Goal: Find specific page/section

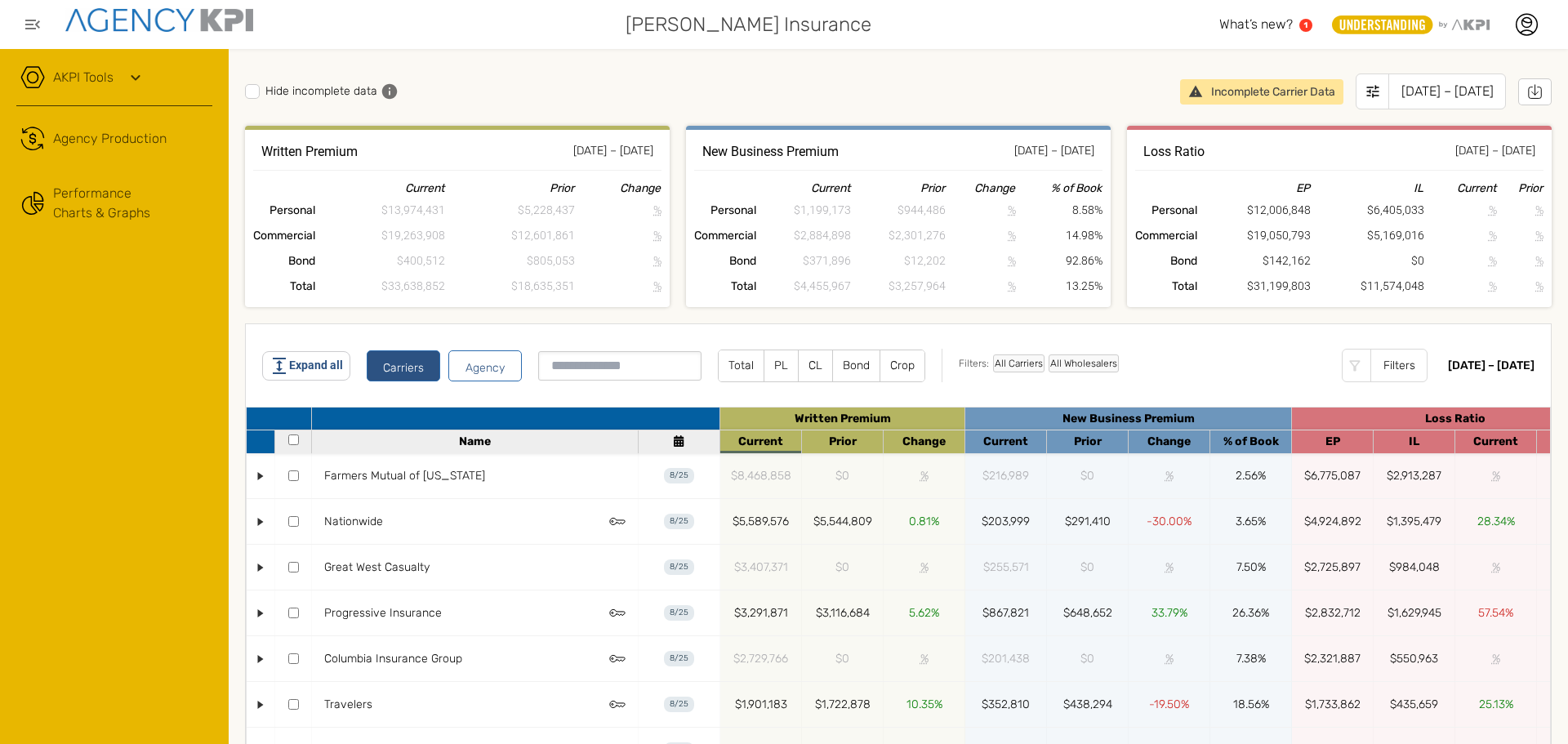
click at [810, 367] on label "CL" at bounding box center [815, 366] width 33 height 31
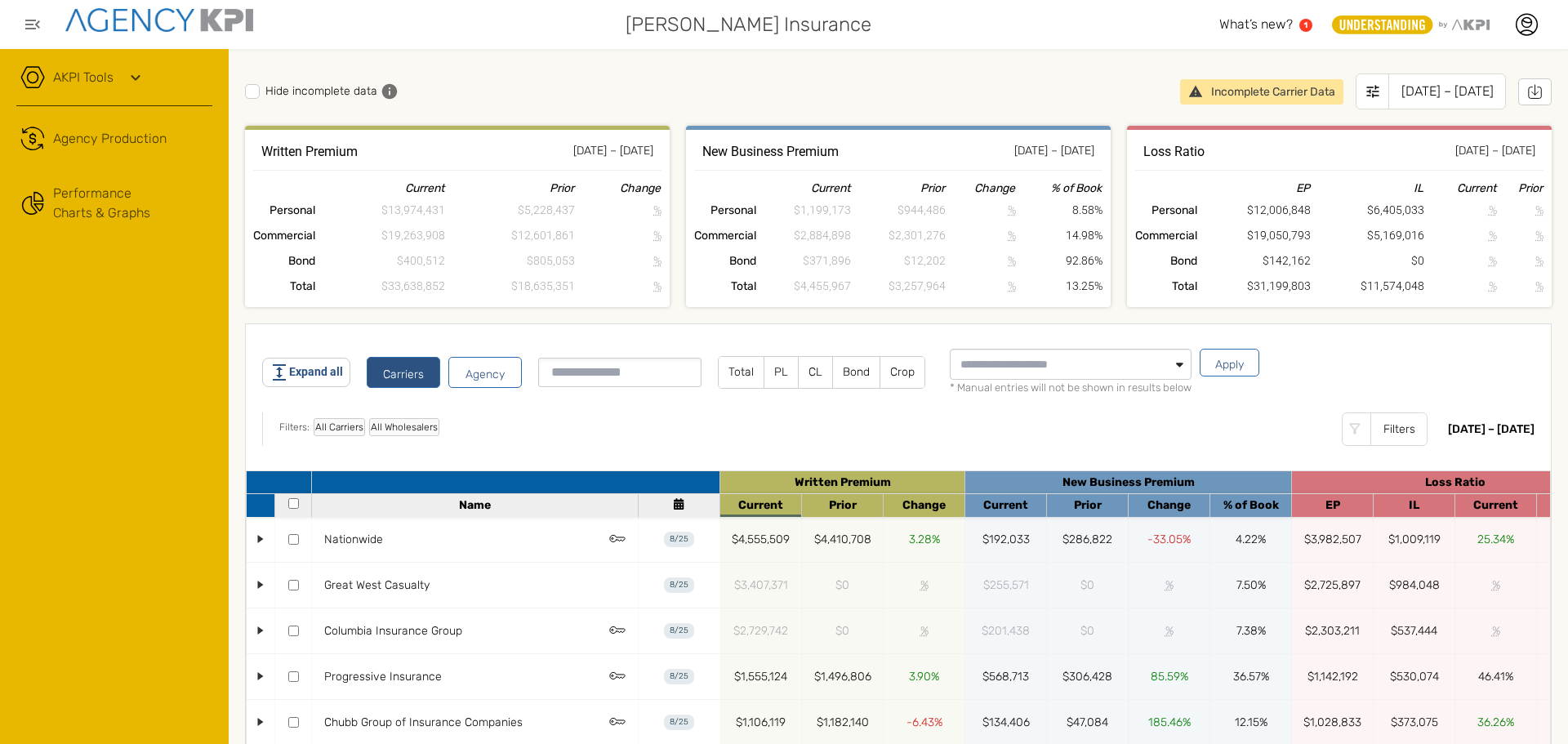
click at [585, 372] on input at bounding box center [620, 372] width 164 height 29
click at [1370, 427] on div "Filters" at bounding box center [1398, 429] width 57 height 33
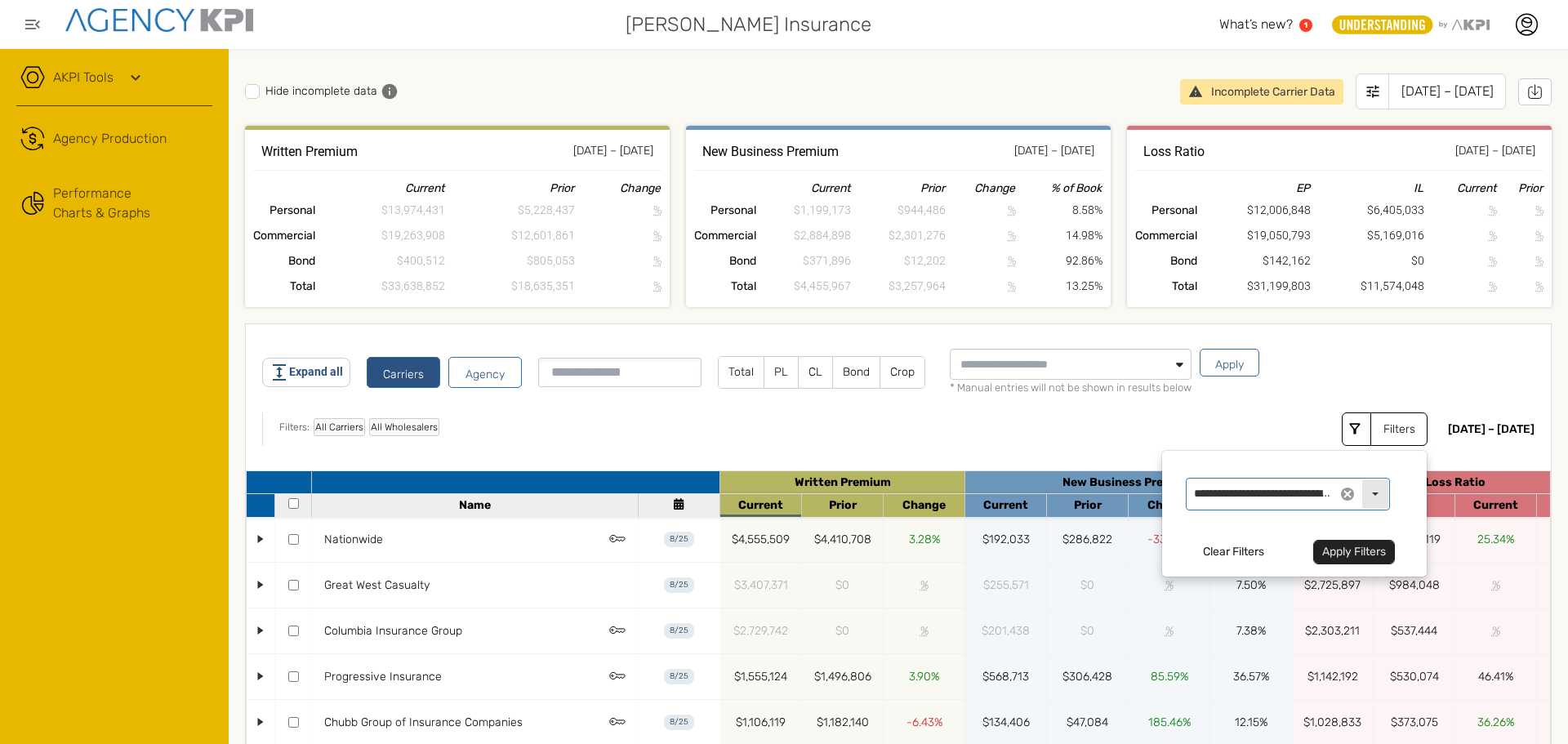
click at [1362, 485] on div "Select" at bounding box center [1375, 493] width 26 height 29
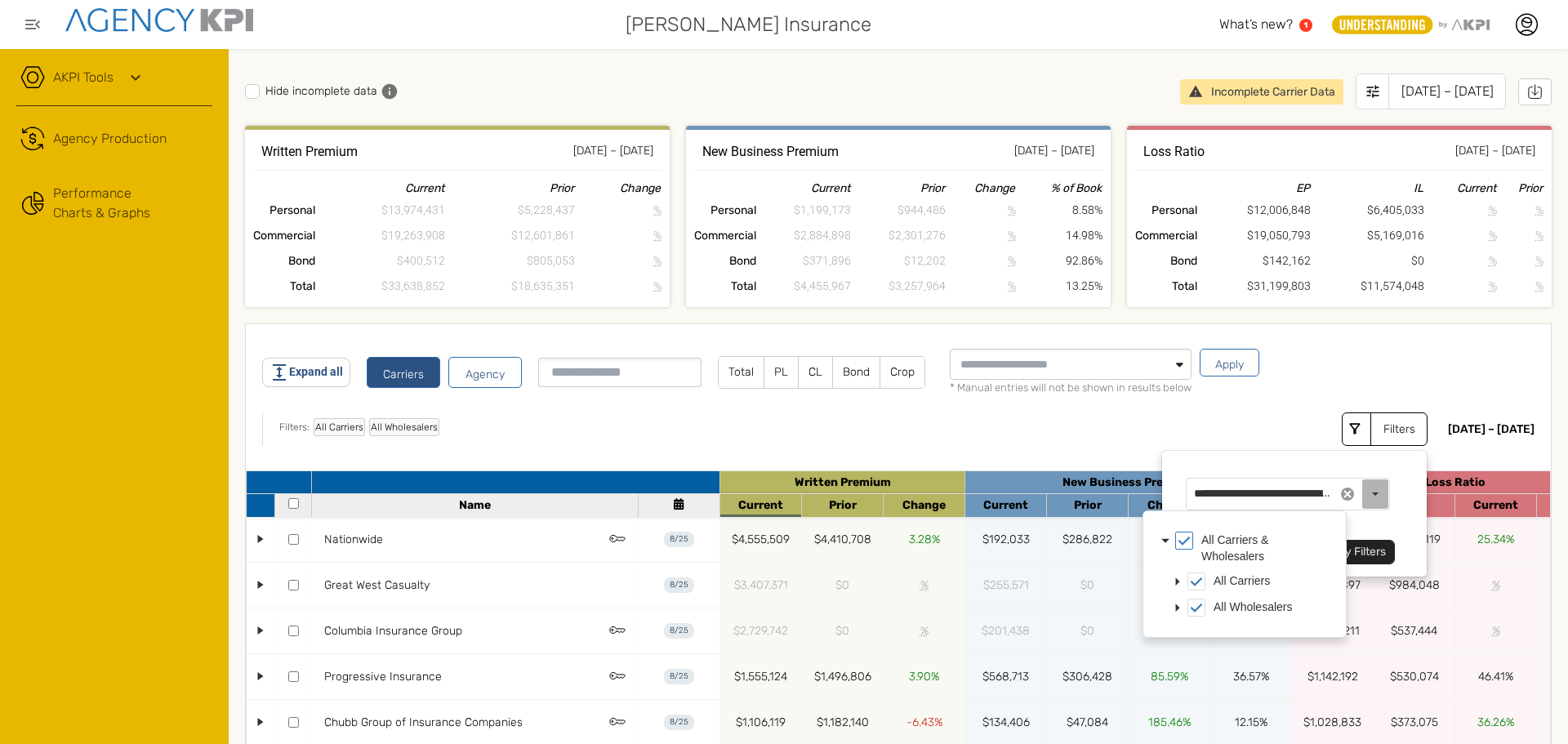
click at [1257, 419] on div "Filters: All Carriers All Wholesalers Filters Clear Filters Apply Filters" at bounding box center [847, 429] width 1169 height 33
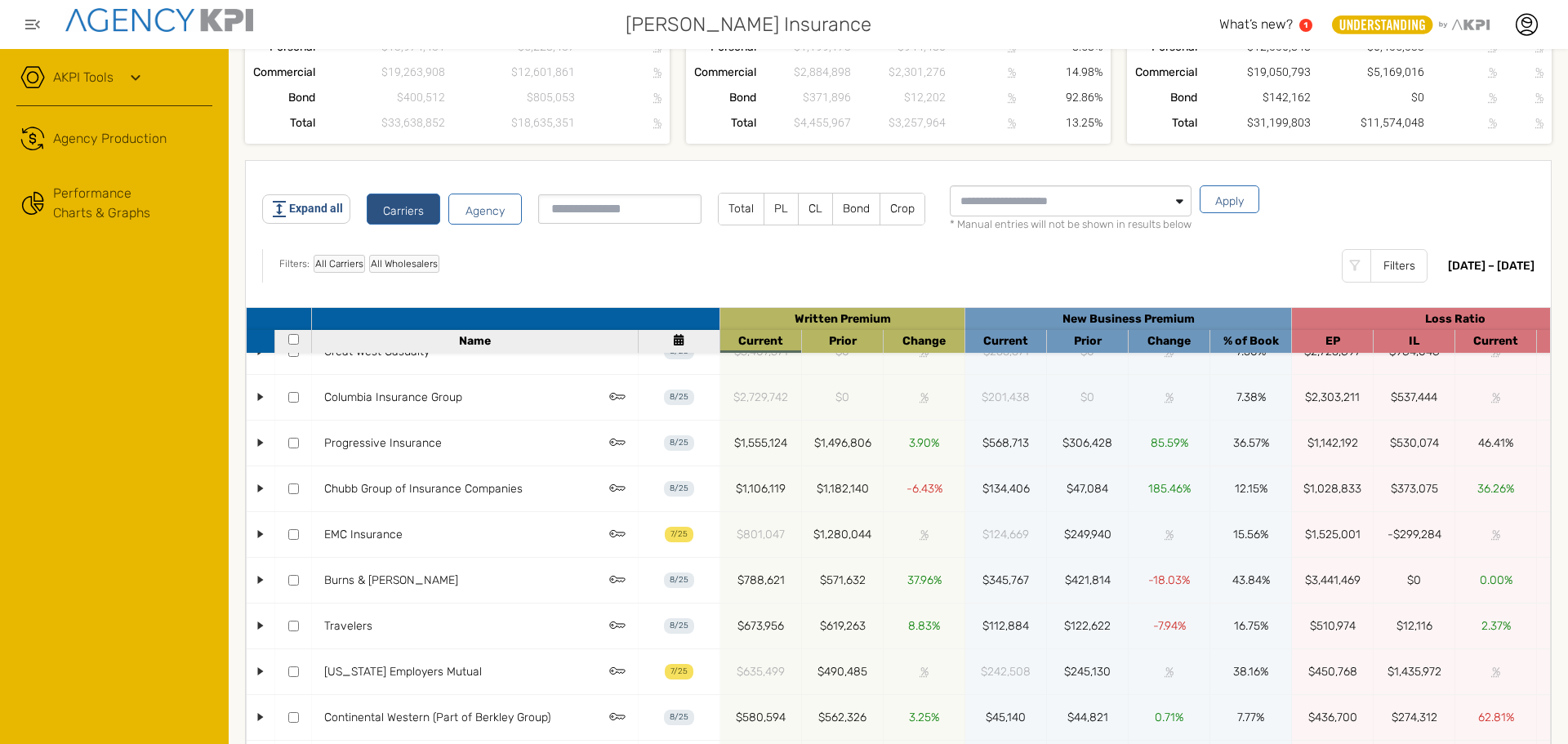
scroll to position [164, 0]
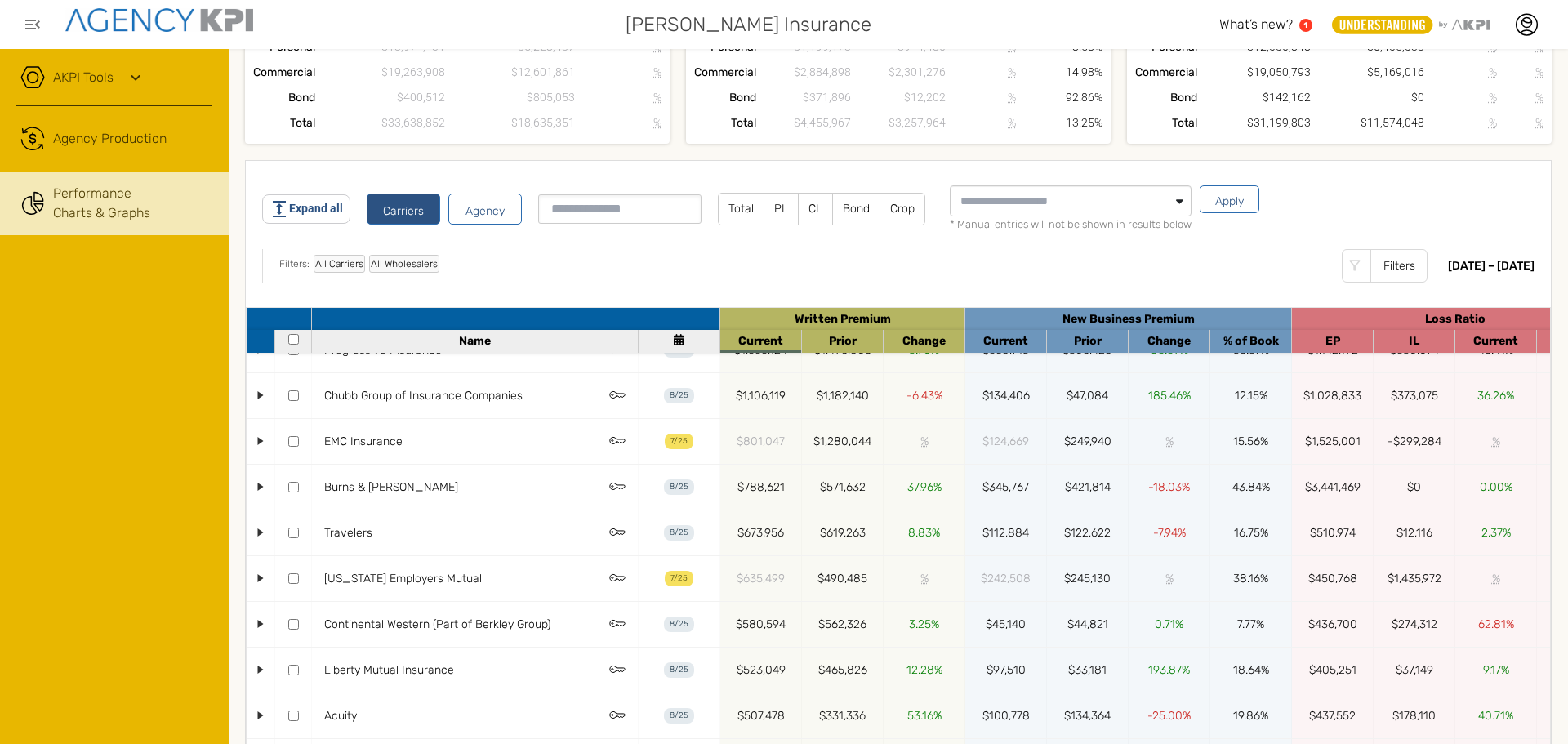
click at [135, 204] on link "Performance Charts & Graphs" at bounding box center [114, 203] width 228 height 64
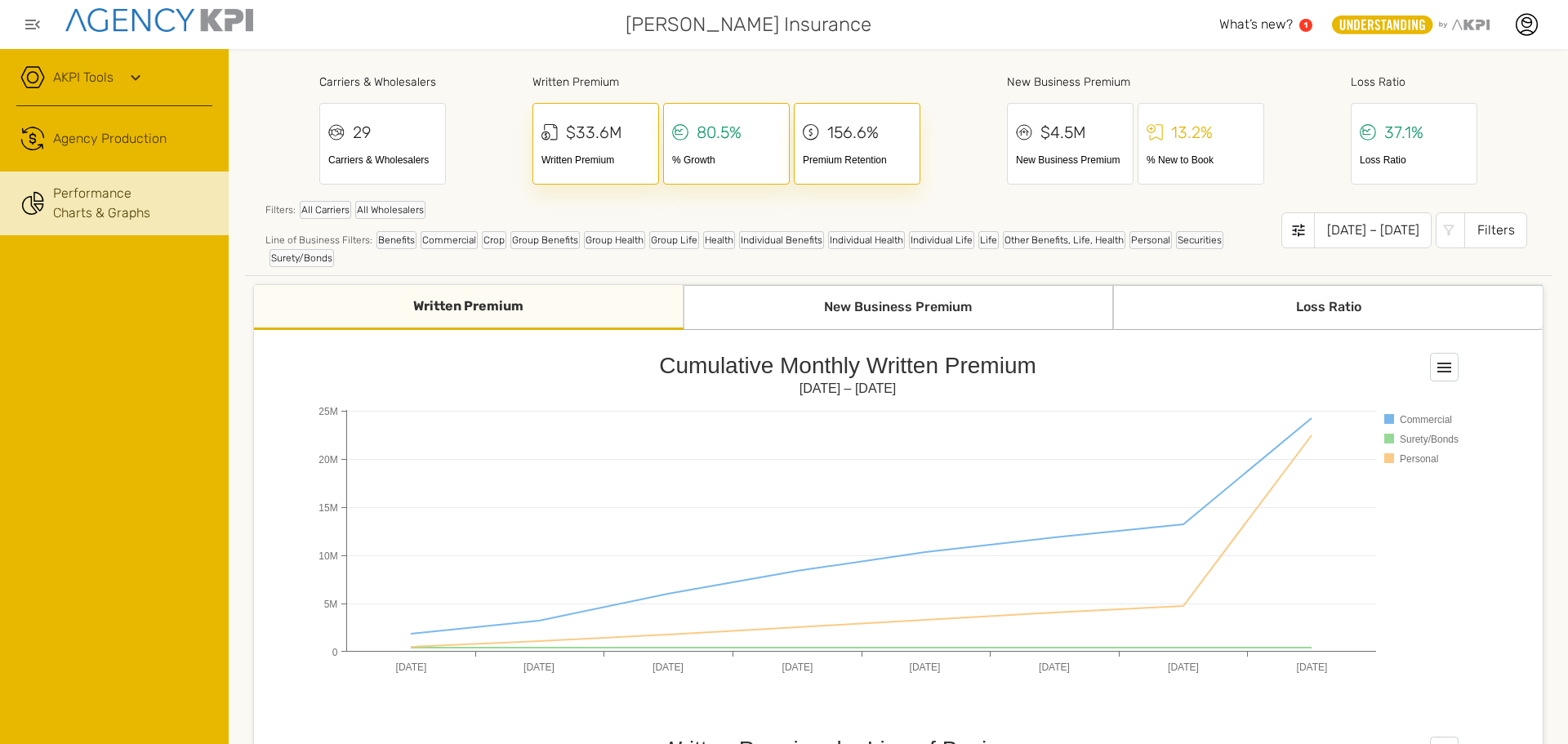
click at [1493, 232] on div "Filters" at bounding box center [1496, 230] width 63 height 36
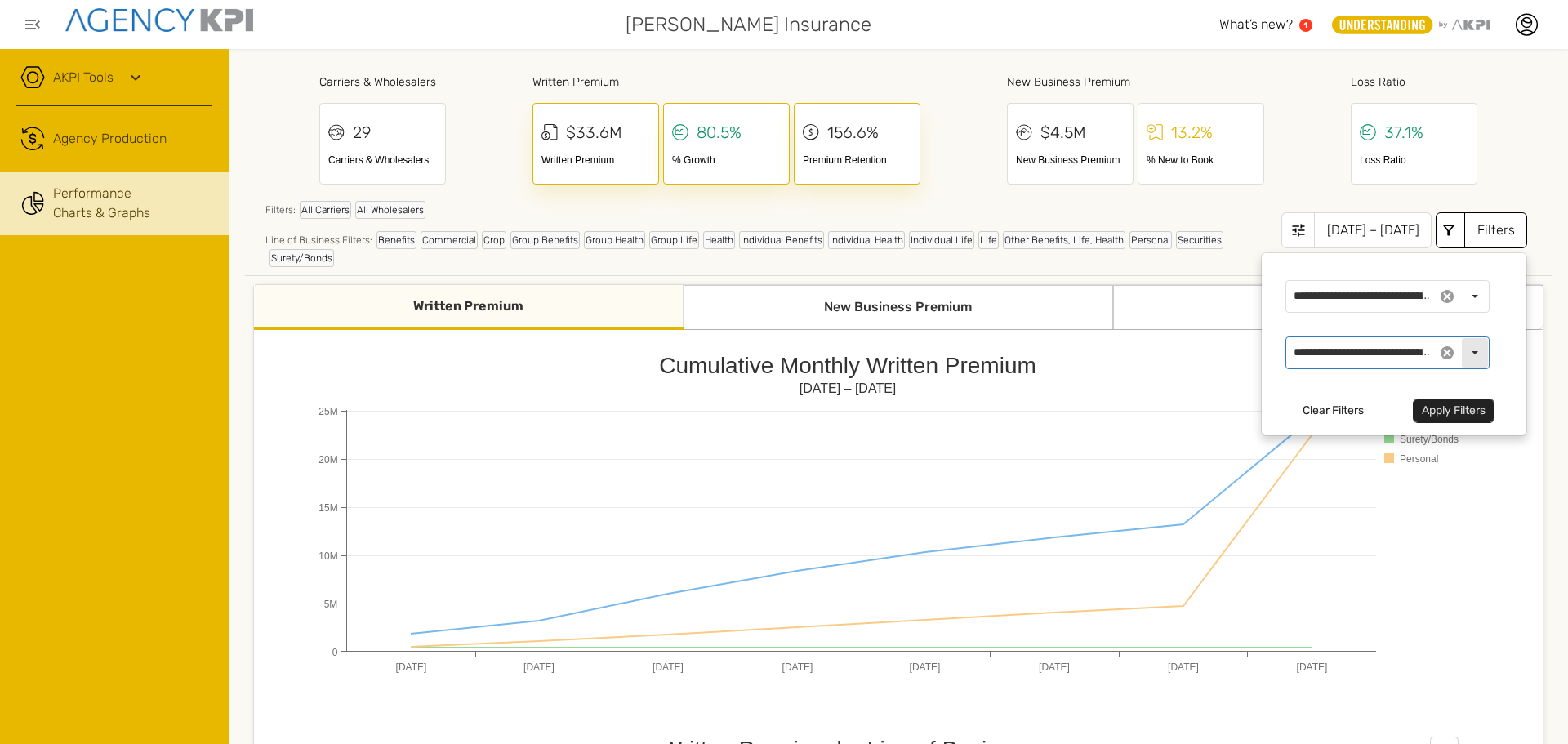
click at [1461, 345] on div "Select" at bounding box center [1474, 353] width 26 height 29
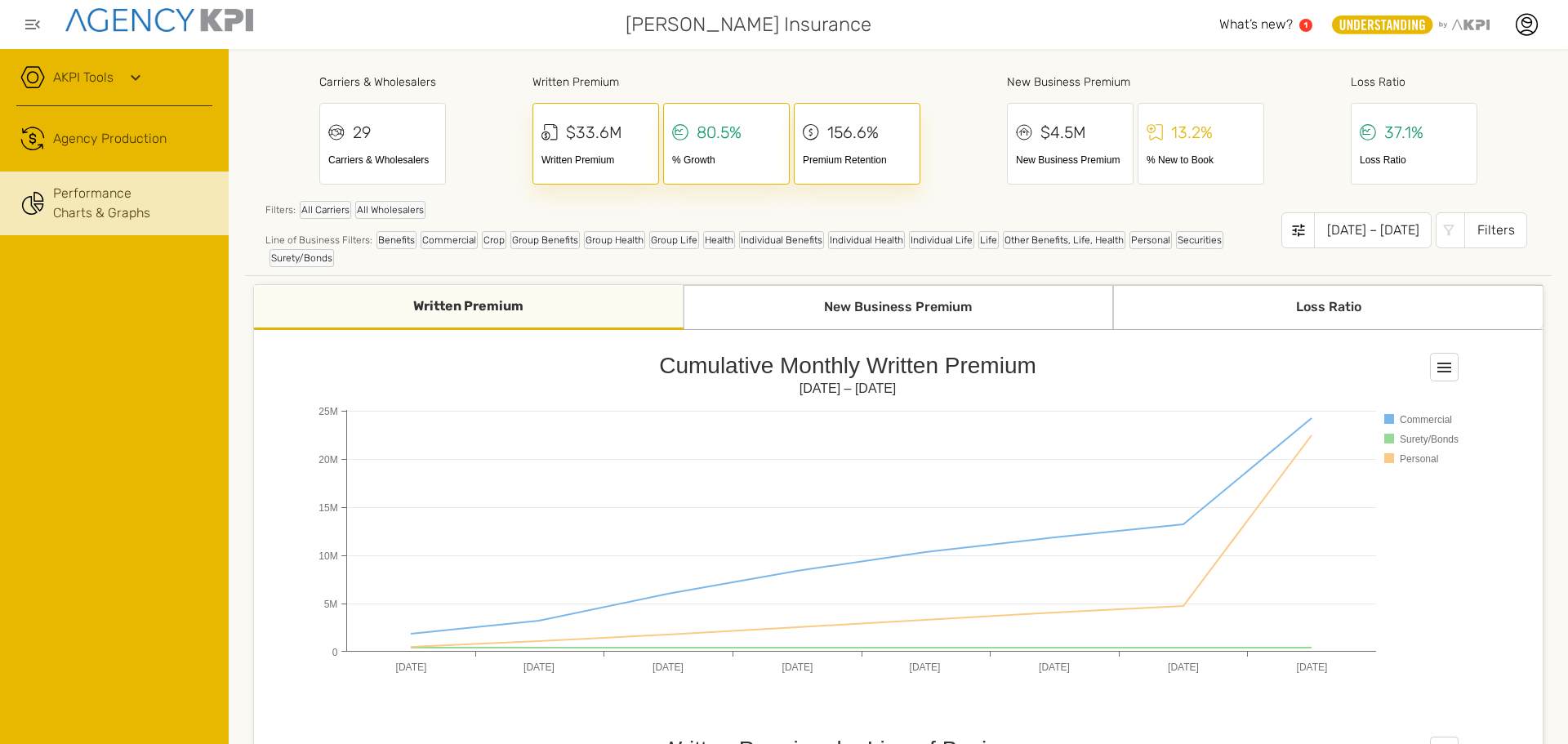
click at [921, 208] on div "Filters: All Carriers All Wholesalers" at bounding box center [773, 214] width 1016 height 26
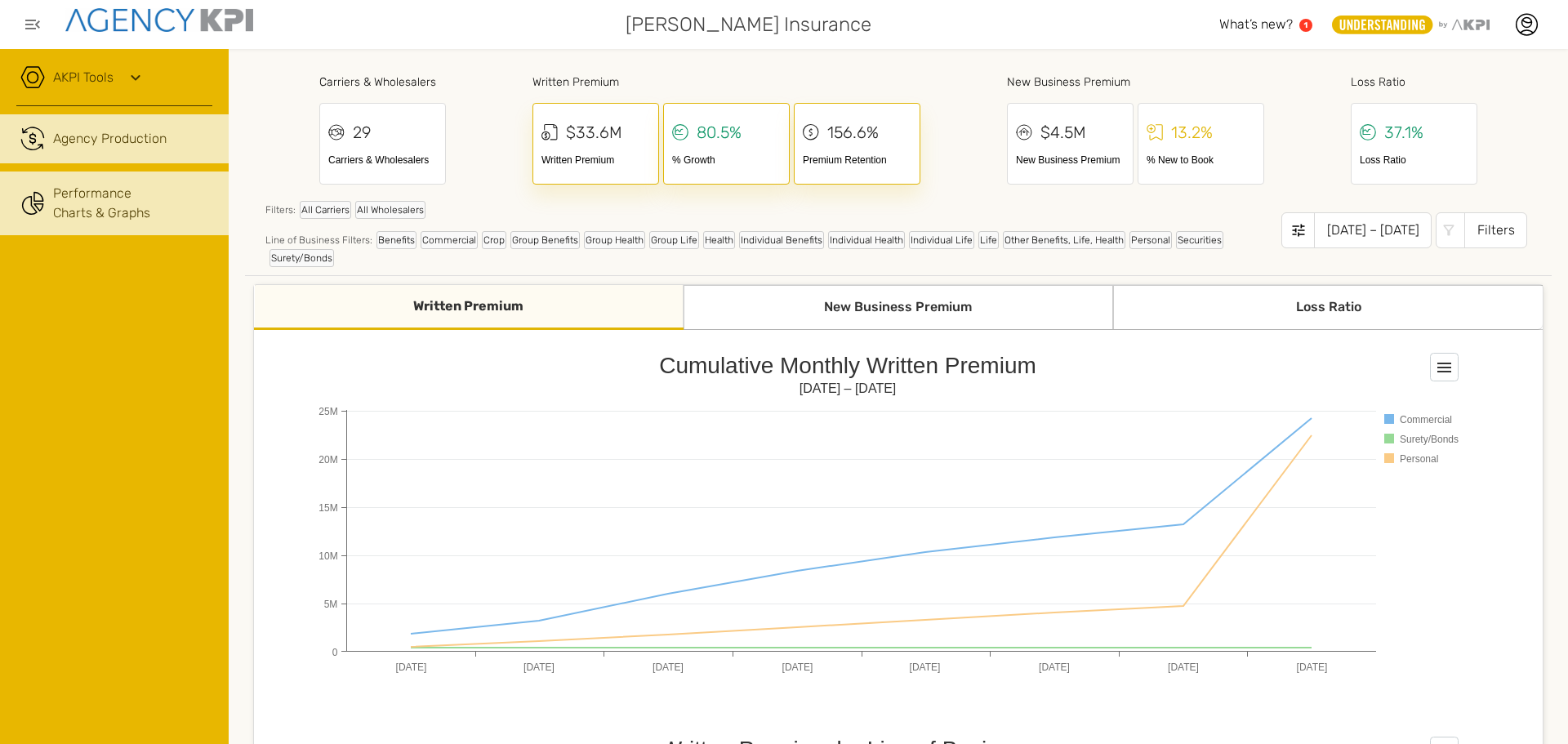
click at [122, 144] on span "Agency Production" at bounding box center [109, 138] width 113 height 20
